Goal: Book appointment/travel/reservation

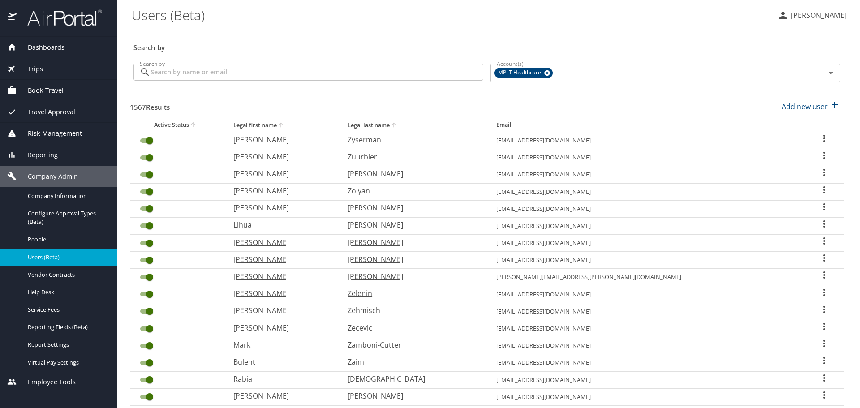
click at [50, 91] on span "Book Travel" at bounding box center [40, 91] width 47 height 10
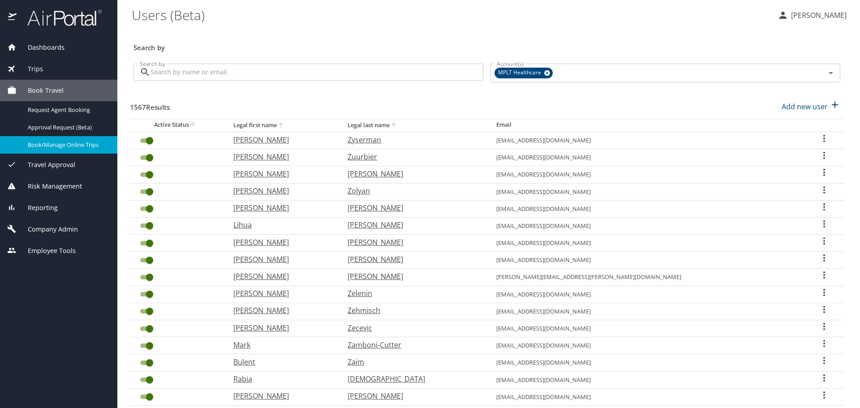
click at [70, 147] on span "Book/Manage Online Trips" at bounding box center [67, 145] width 79 height 9
